Goal: Transaction & Acquisition: Purchase product/service

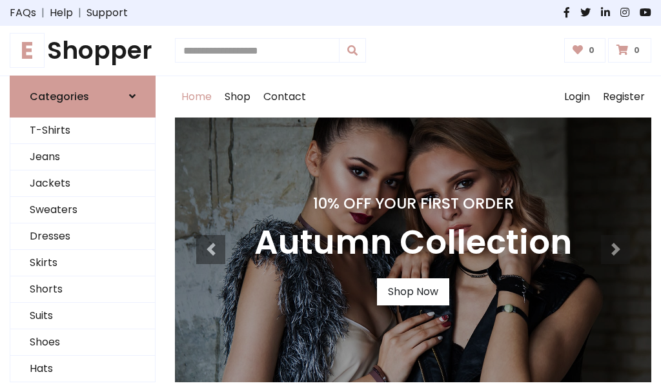
click at [331, 195] on h4 "10% Off Your First Order" at bounding box center [413, 203] width 318 height 18
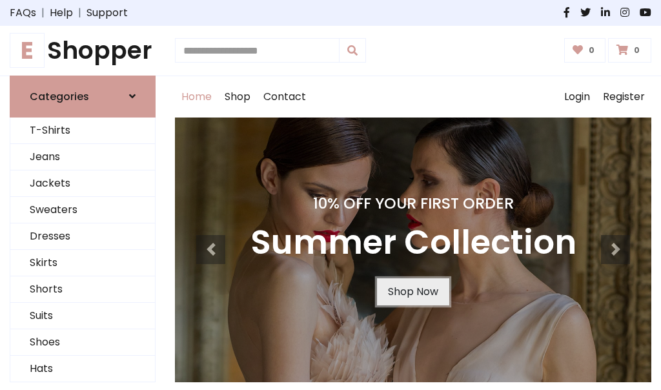
click at [413, 291] on link "Shop Now" at bounding box center [413, 291] width 72 height 27
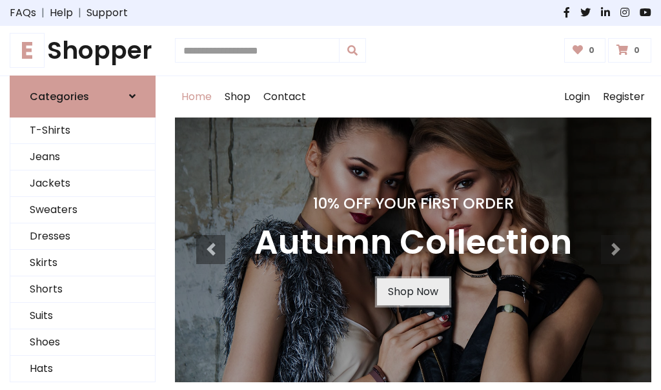
click at [413, 291] on link "Shop Now" at bounding box center [413, 291] width 72 height 27
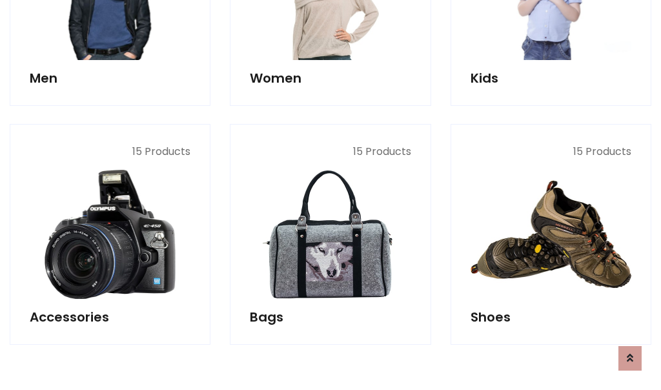
scroll to position [1288, 0]
